Goal: Task Accomplishment & Management: Use online tool/utility

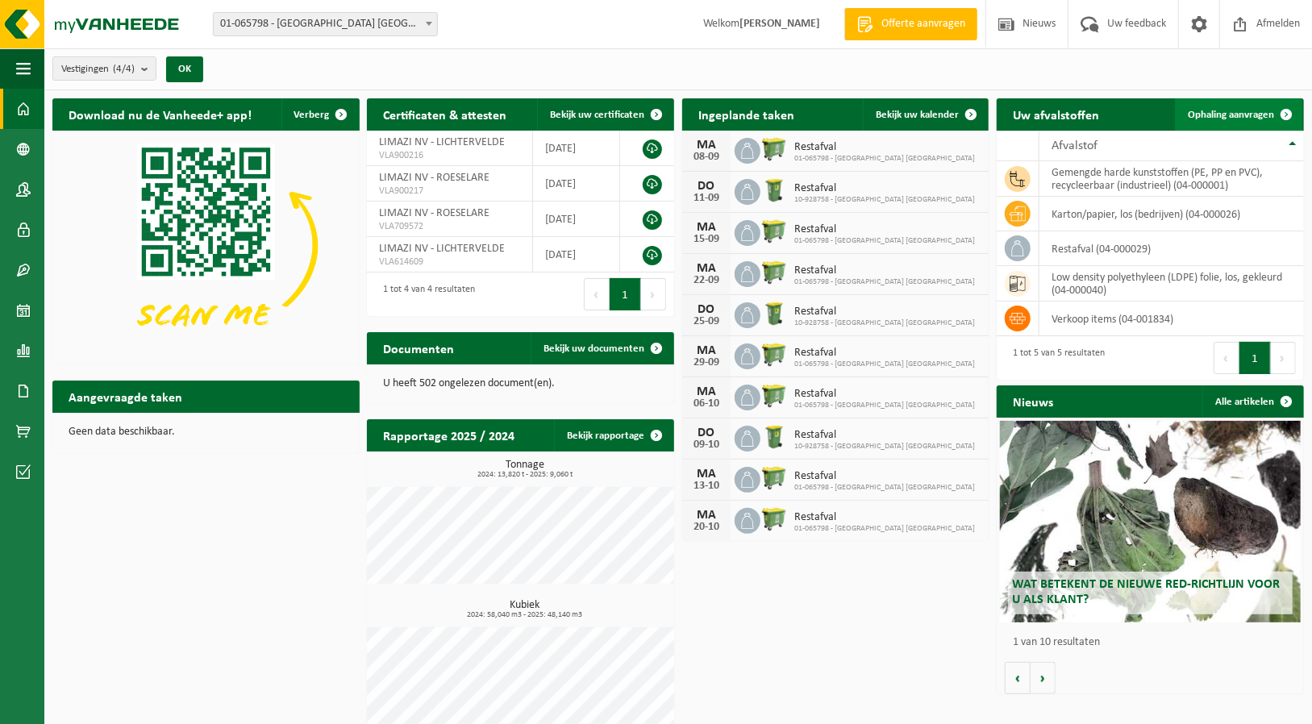
click at [1248, 121] on link "Ophaling aanvragen" at bounding box center [1238, 114] width 127 height 32
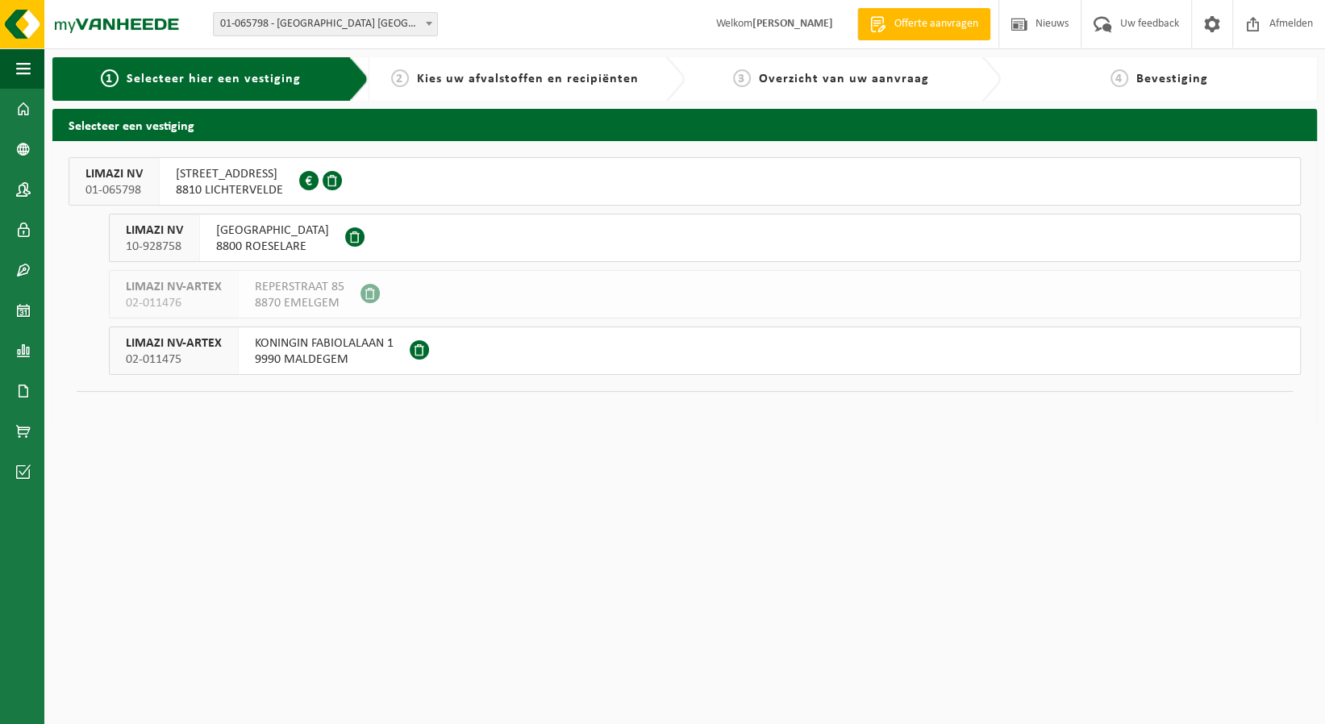
click at [261, 242] on span "8800 ROESELARE" at bounding box center [272, 247] width 113 height 16
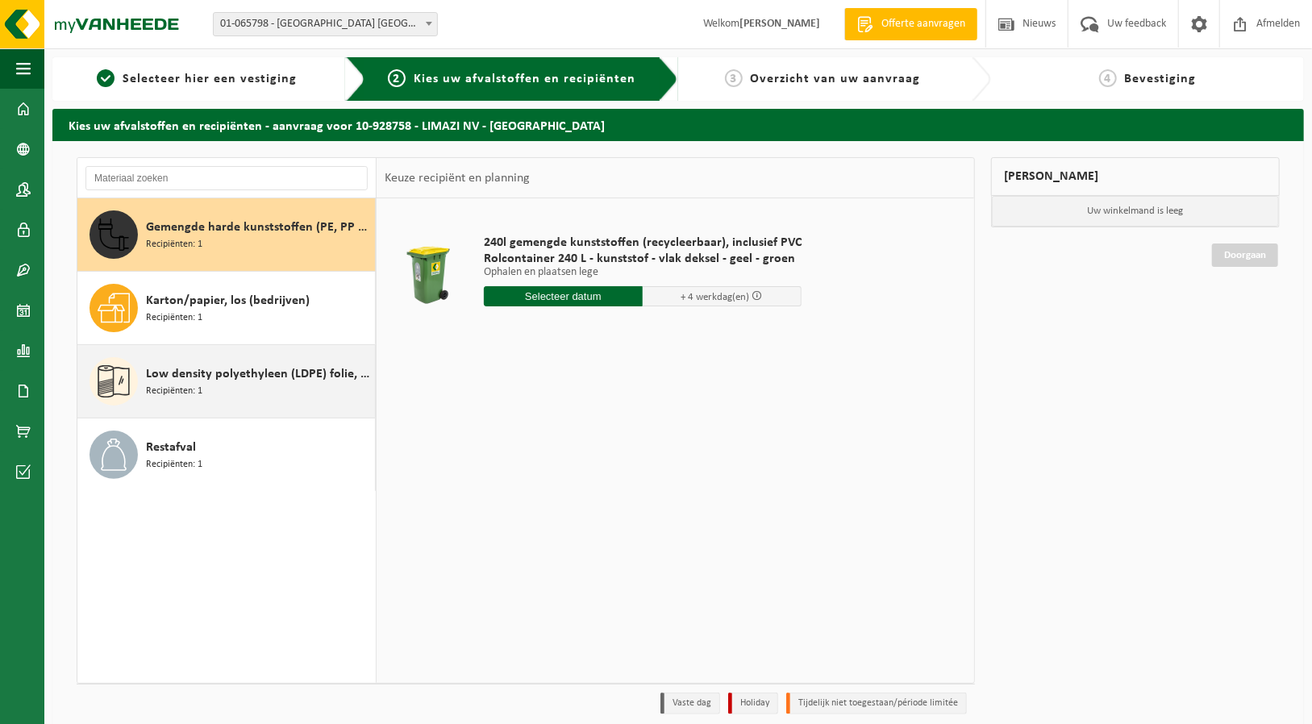
click at [236, 389] on div "Low density polyethyleen (LDPE) folie, los, gekleurd Recipiënten: 1" at bounding box center [258, 381] width 225 height 48
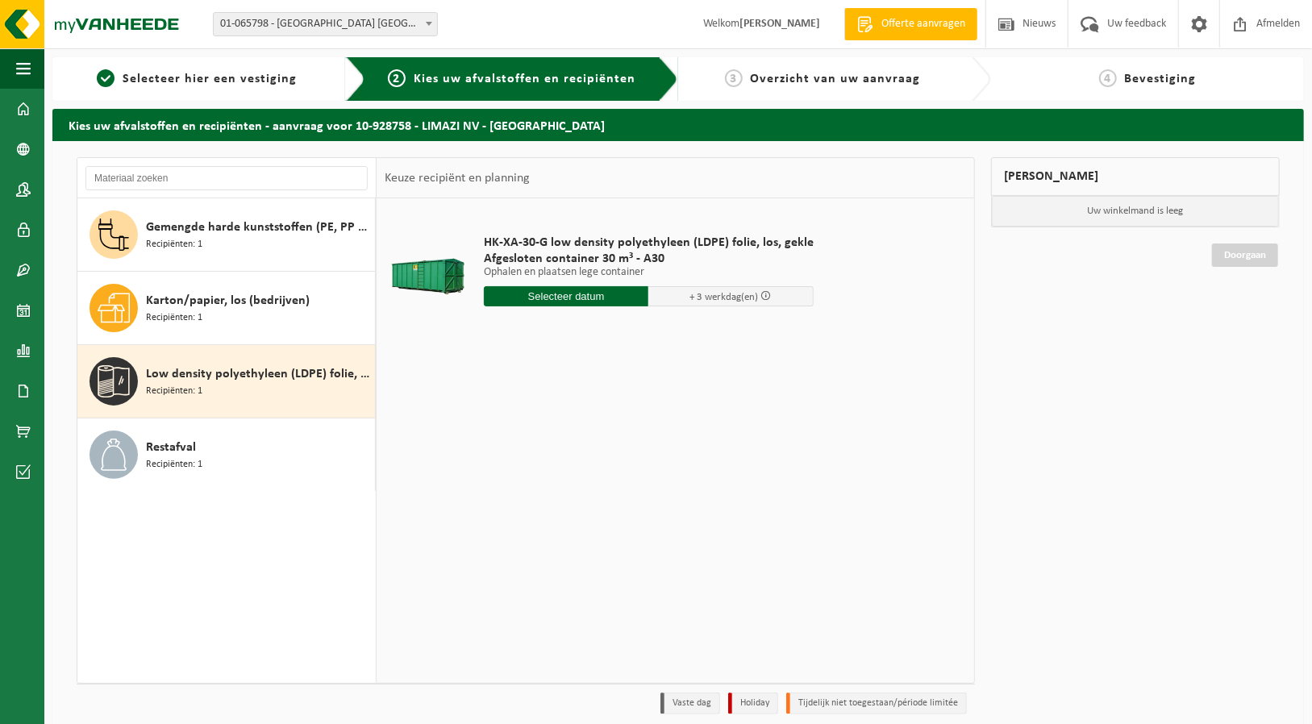
click at [547, 293] on input "text" at bounding box center [566, 296] width 165 height 20
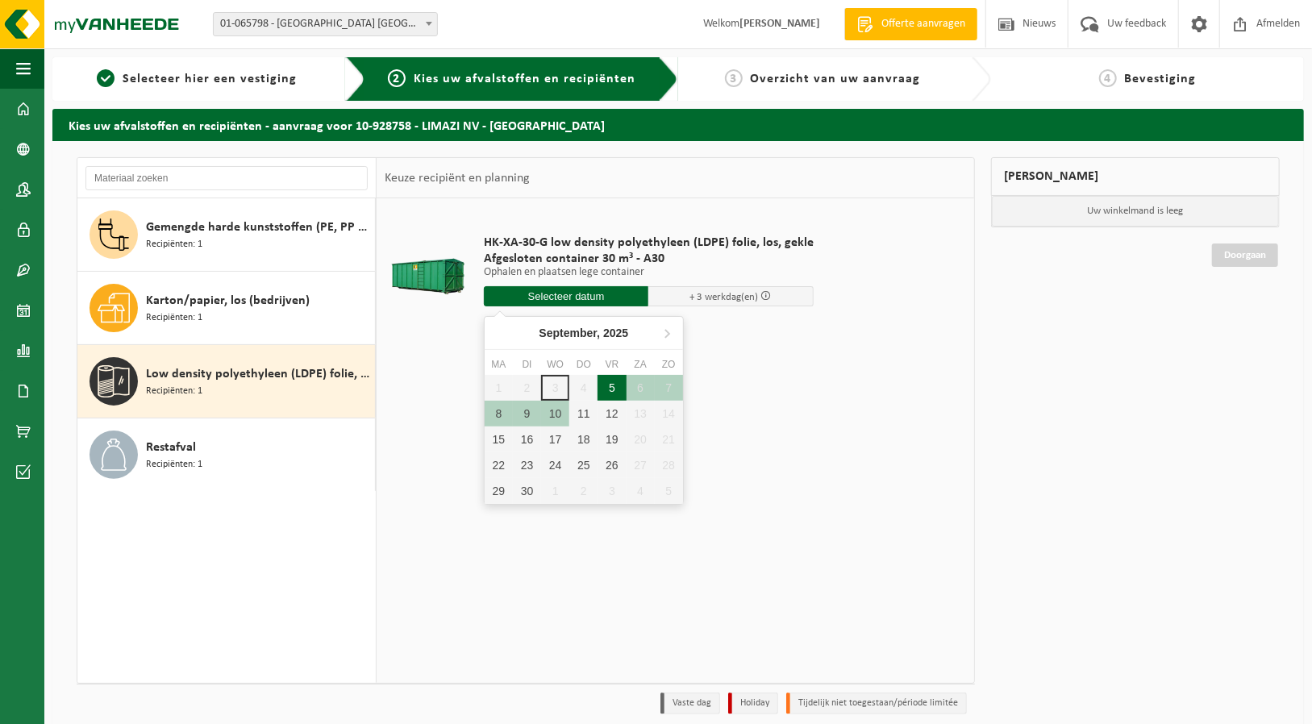
click at [615, 386] on div "5" at bounding box center [611, 388] width 28 height 26
type input "Van 2025-09-05"
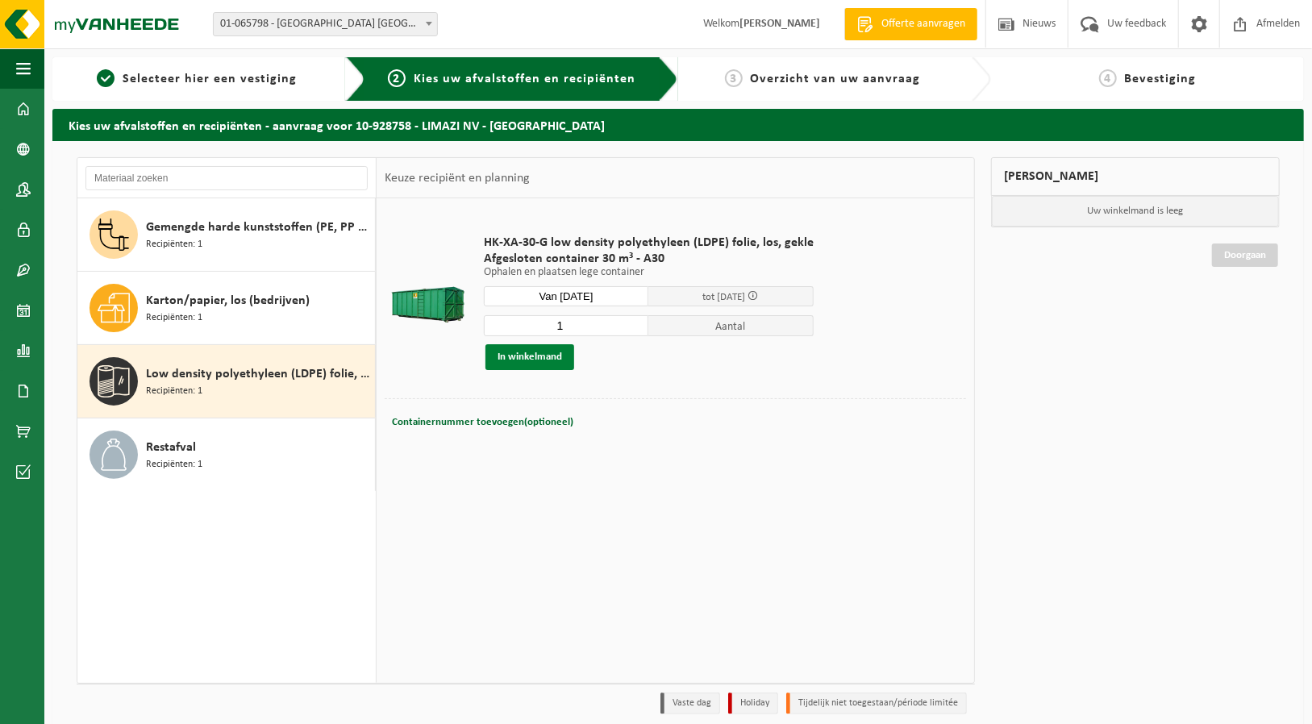
click at [510, 360] on button "In winkelmand" at bounding box center [529, 357] width 89 height 26
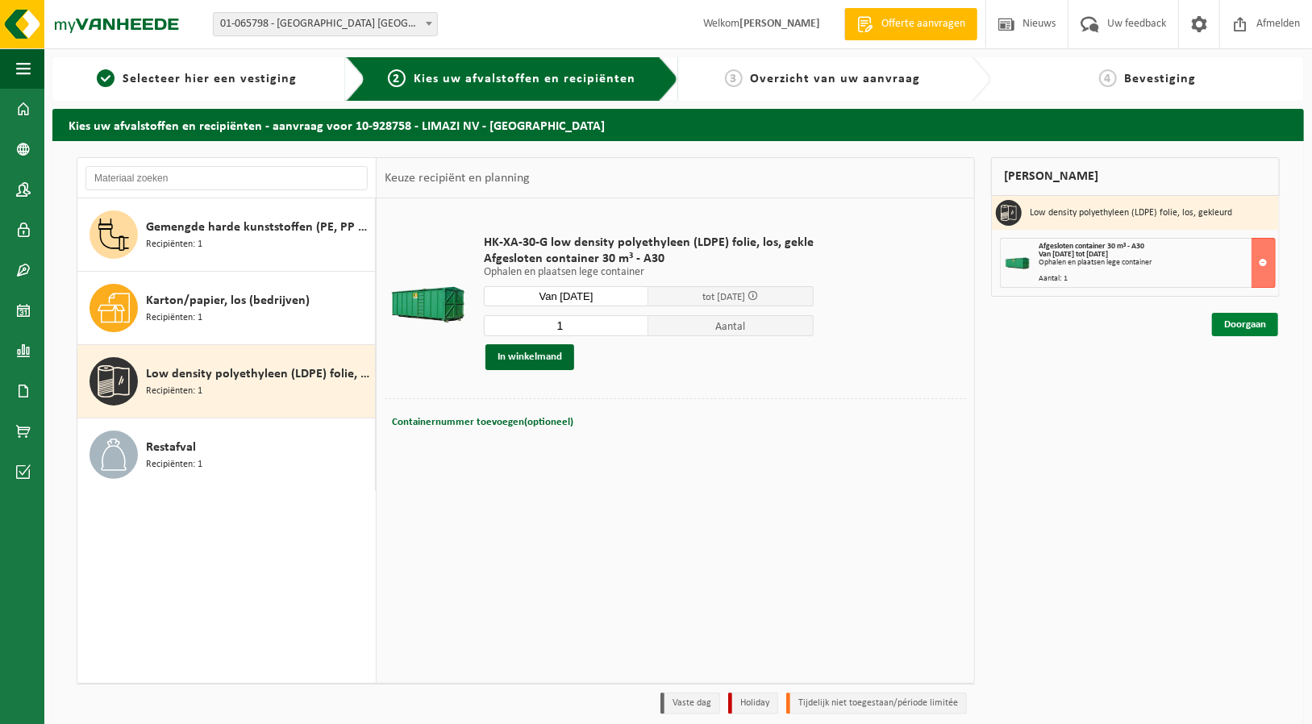
click at [1238, 327] on link "Doorgaan" at bounding box center [1245, 324] width 66 height 23
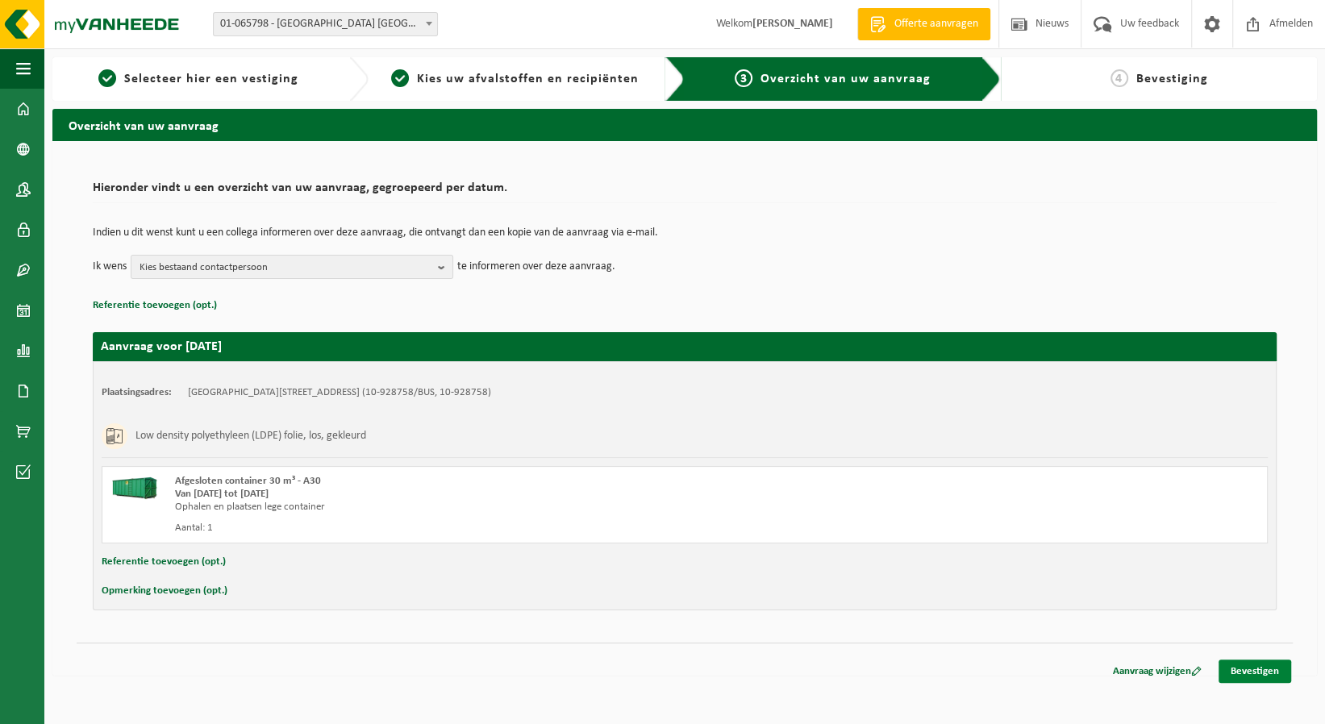
click at [1256, 669] on link "Bevestigen" at bounding box center [1254, 671] width 73 height 23
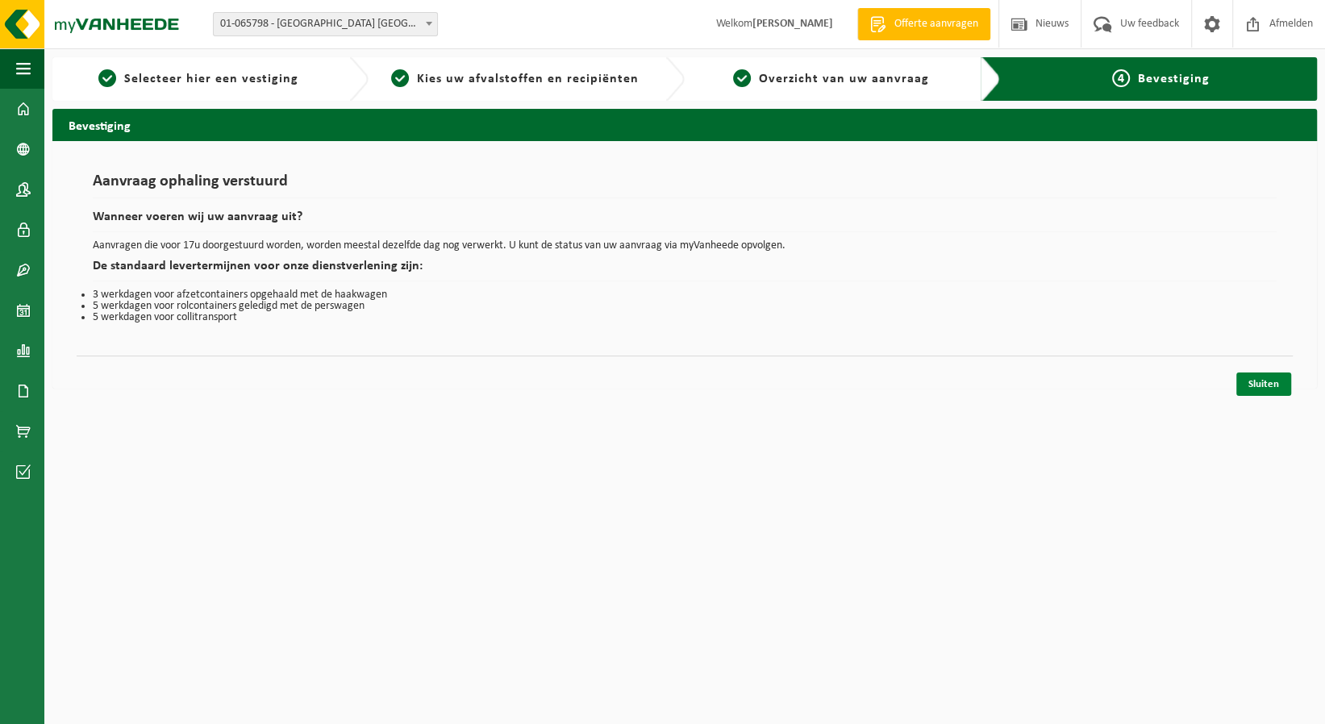
click at [1263, 380] on link "Sluiten" at bounding box center [1263, 384] width 55 height 23
